Goal: Task Accomplishment & Management: Use online tool/utility

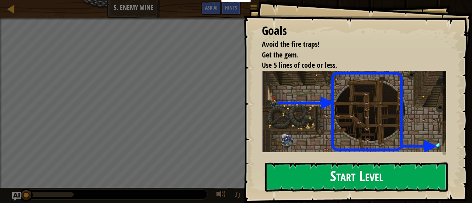
click at [361, 176] on button "Start Level" at bounding box center [356, 177] width 183 height 29
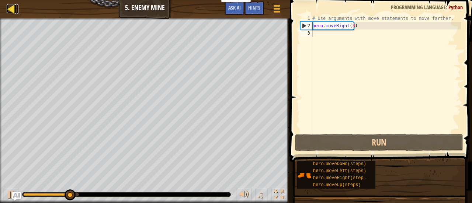
click at [10, 9] on div at bounding box center [11, 8] width 9 height 9
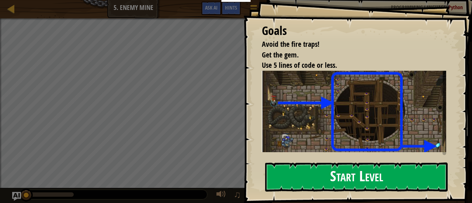
click at [368, 180] on button "Start Level" at bounding box center [356, 177] width 183 height 29
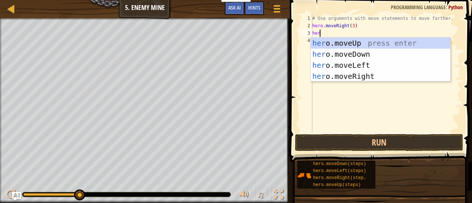
scroll to position [3, 0]
type textarea "hero."
click at [351, 44] on div "hero. moveUp press enter hero. moveDown press enter hero. moveLeft press enter …" at bounding box center [380, 71] width 139 height 66
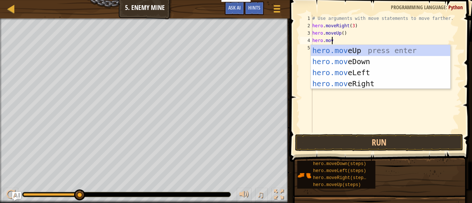
scroll to position [3, 1]
type textarea "hero.move"
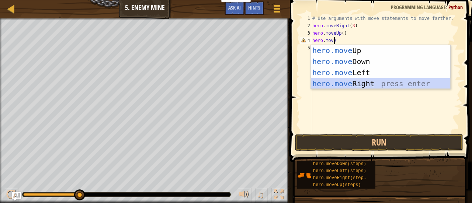
click at [373, 85] on div "hero.move Up press enter hero.move Down press enter hero.move Left press enter …" at bounding box center [380, 78] width 139 height 66
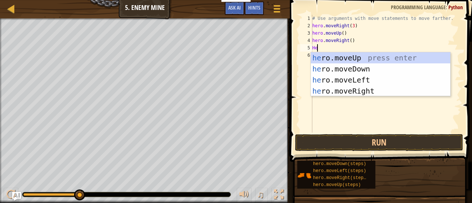
type textarea "H"
type textarea "hero.move"
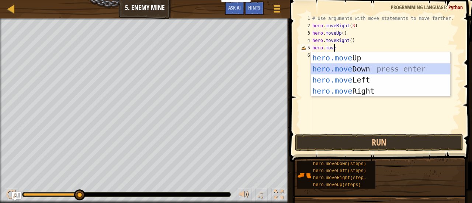
click at [332, 73] on div "hero.move Up press enter hero.move Down press enter hero.move Left press enter …" at bounding box center [380, 85] width 139 height 66
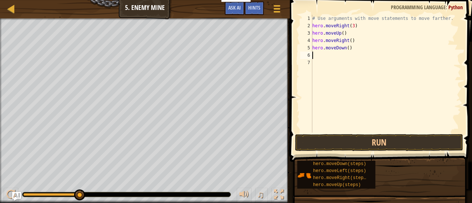
click at [347, 49] on div "# Use arguments with move statements to move farther. hero . moveRight ( 3 ) he…" at bounding box center [386, 81] width 150 height 133
type textarea "hero.moveDown(3)"
click at [319, 52] on div "# Use arguments with move statements to move farther. hero . moveRight ( 3 ) he…" at bounding box center [386, 81] width 150 height 133
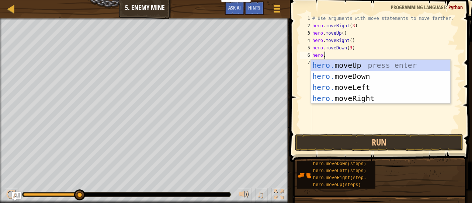
scroll to position [3, 1]
type textarea "[DOMAIN_NAME]"
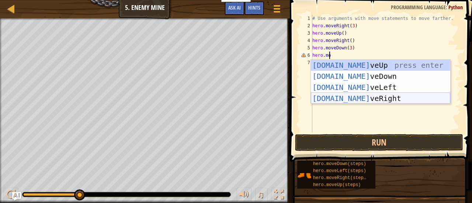
click at [374, 96] on div "[DOMAIN_NAME] veUp press enter [DOMAIN_NAME] veDown press enter [DOMAIN_NAME] v…" at bounding box center [380, 93] width 139 height 66
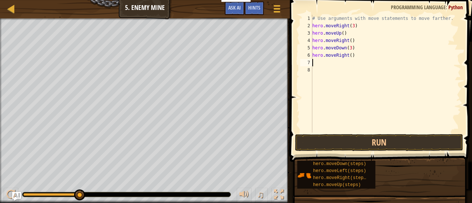
scroll to position [3, 0]
click at [349, 56] on div "# Use arguments with move statements to move farther. hero . moveRight ( 3 ) he…" at bounding box center [386, 81] width 150 height 133
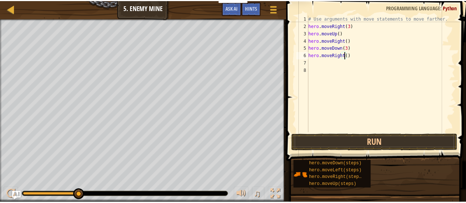
scroll to position [3, 3]
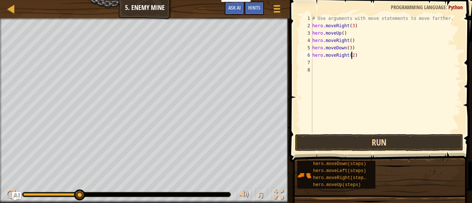
type textarea "hero.moveRight(2)"
click at [369, 142] on button "Run" at bounding box center [379, 142] width 168 height 17
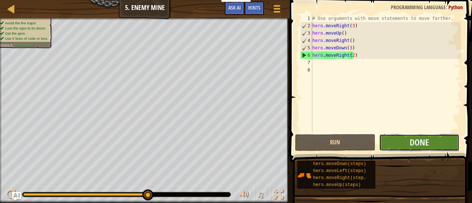
click at [398, 140] on button "Done" at bounding box center [419, 142] width 80 height 17
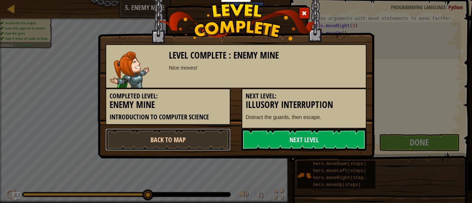
click at [191, 134] on link "Back to Map" at bounding box center [167, 140] width 125 height 22
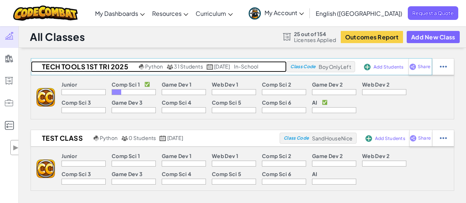
click at [69, 66] on h2 "Tech Tools 1st Tri 2025" at bounding box center [84, 66] width 106 height 11
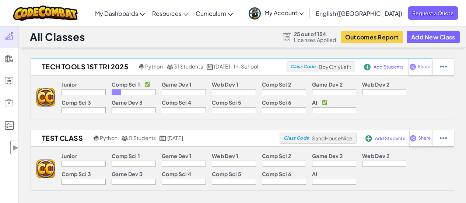
select select "560f1a9f22961295f9427742"
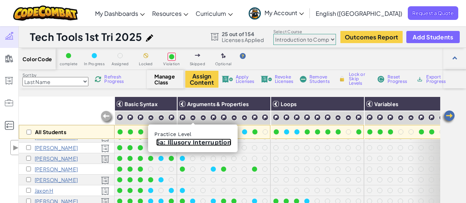
click at [194, 142] on link "5a: Illusory Interruption" at bounding box center [193, 142] width 75 height 7
